Goal: Information Seeking & Learning: Learn about a topic

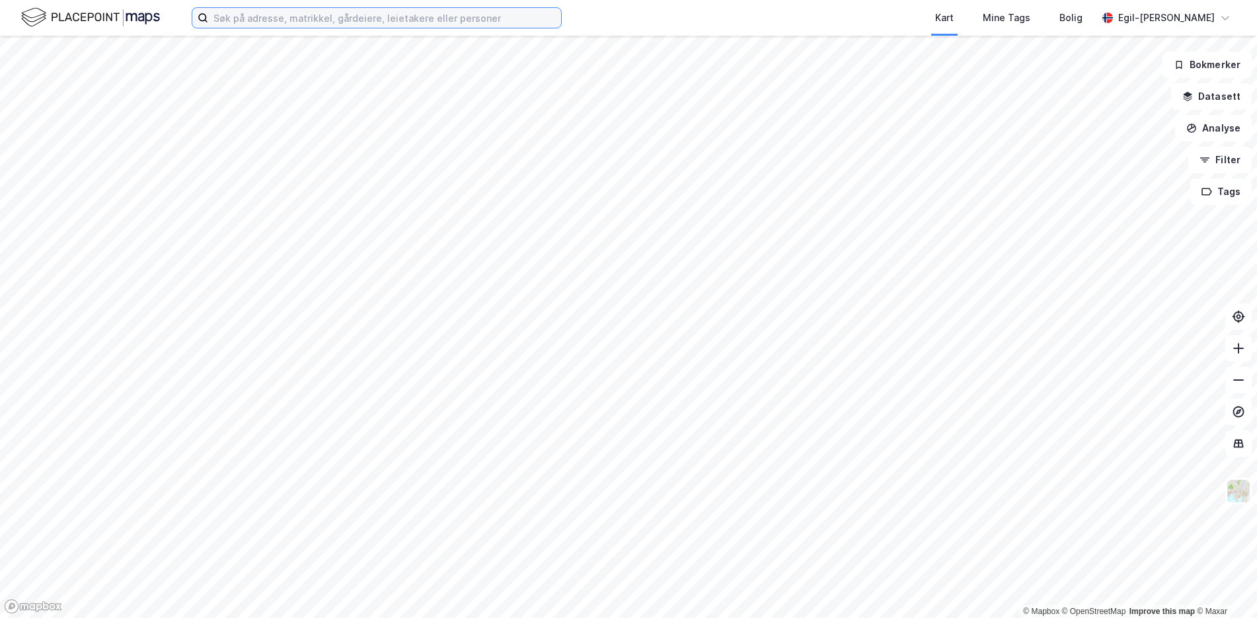
click at [345, 20] on input at bounding box center [384, 18] width 353 height 20
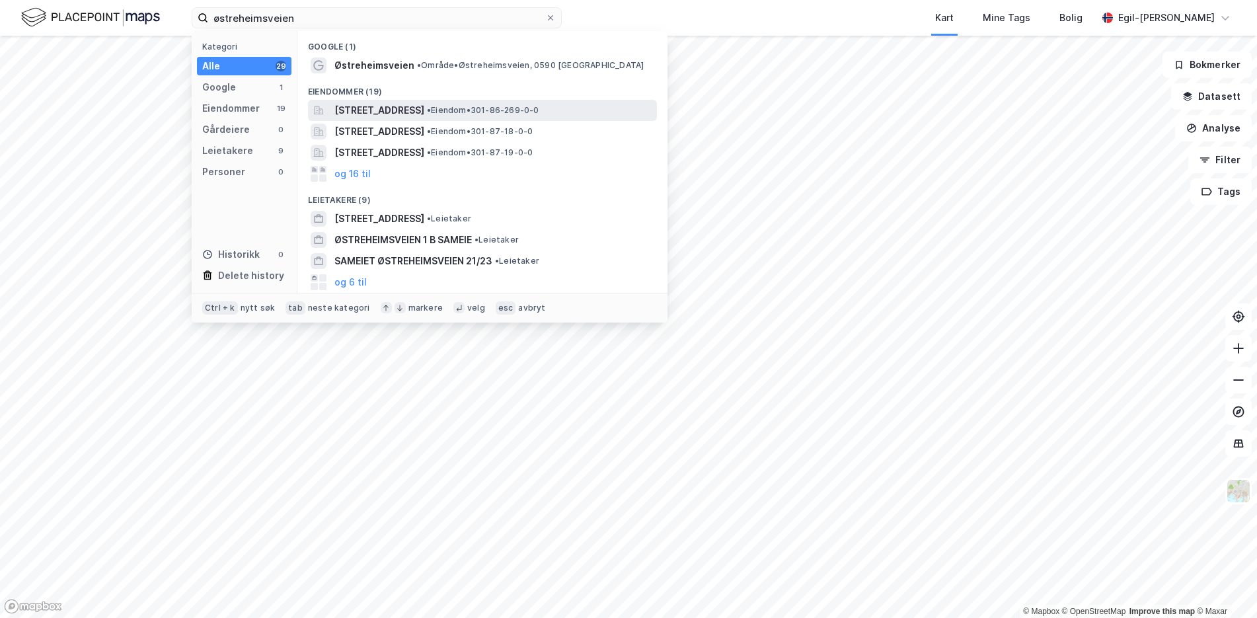
click at [391, 108] on span "[STREET_ADDRESS]" at bounding box center [379, 110] width 90 height 16
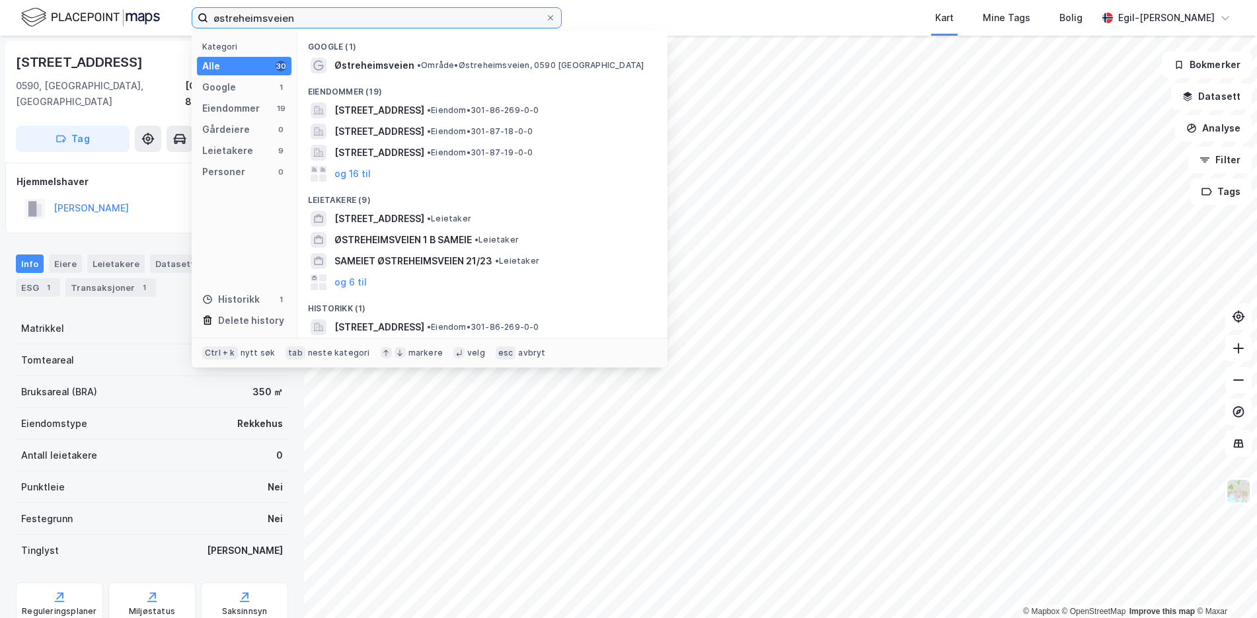
click at [303, 13] on input "østreheimsveien" at bounding box center [376, 18] width 337 height 20
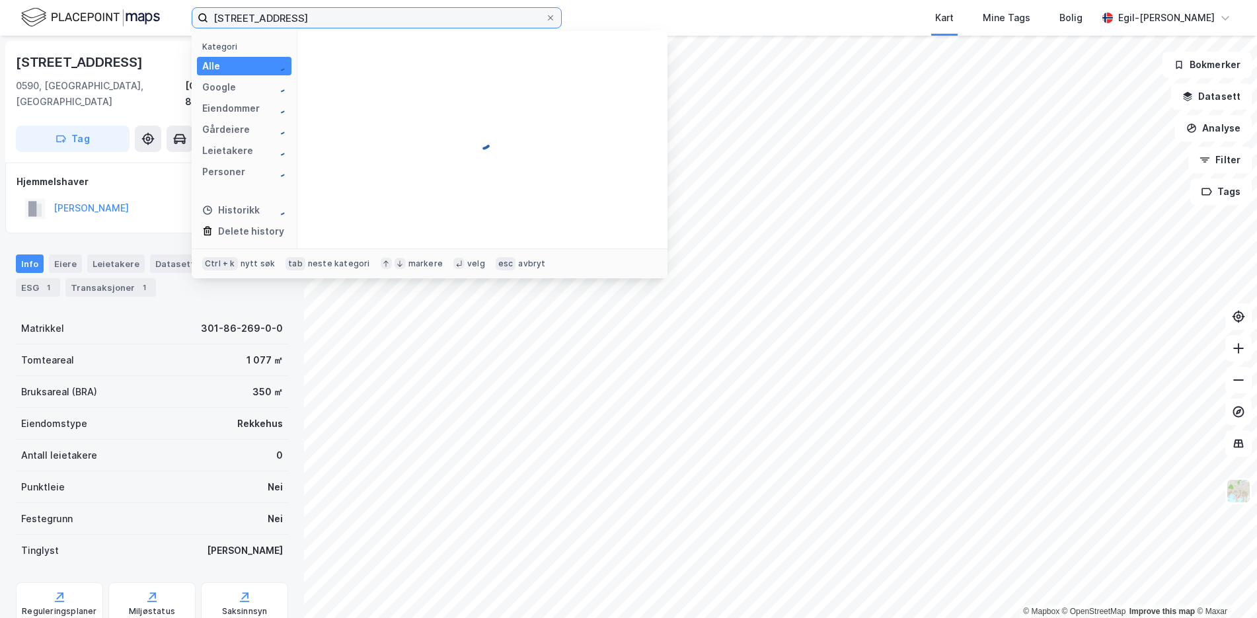
type input "[STREET_ADDRESS]"
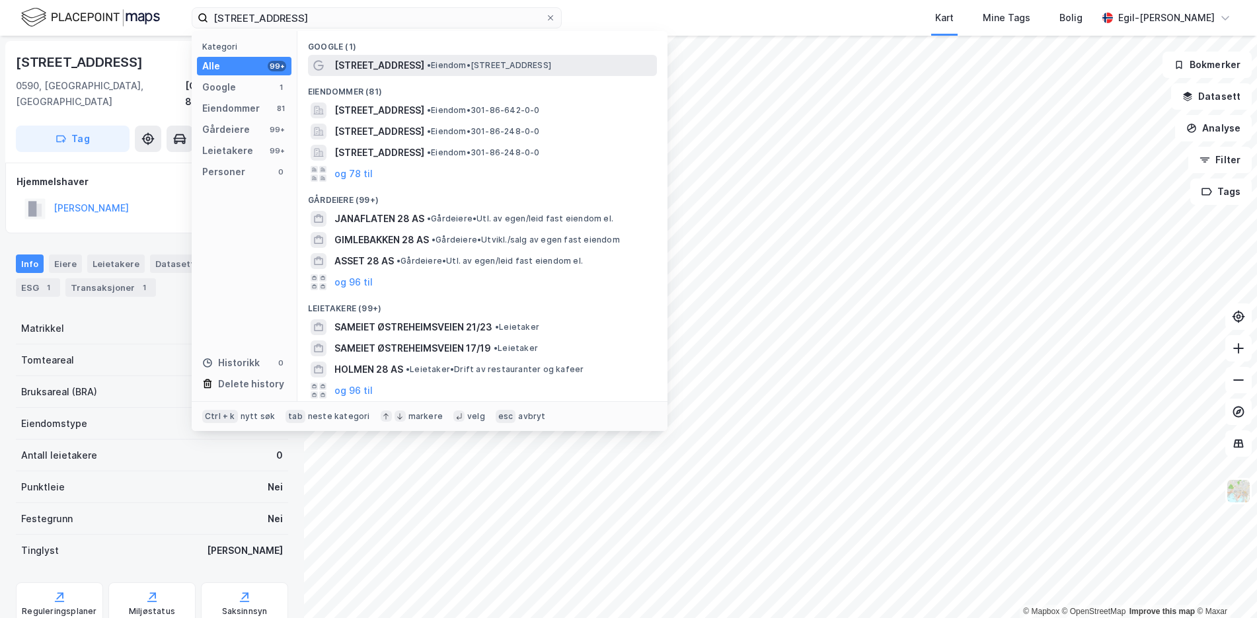
click at [371, 55] on div "[STREET_ADDRESS] • Eiendom • [STREET_ADDRESS]" at bounding box center [482, 65] width 349 height 21
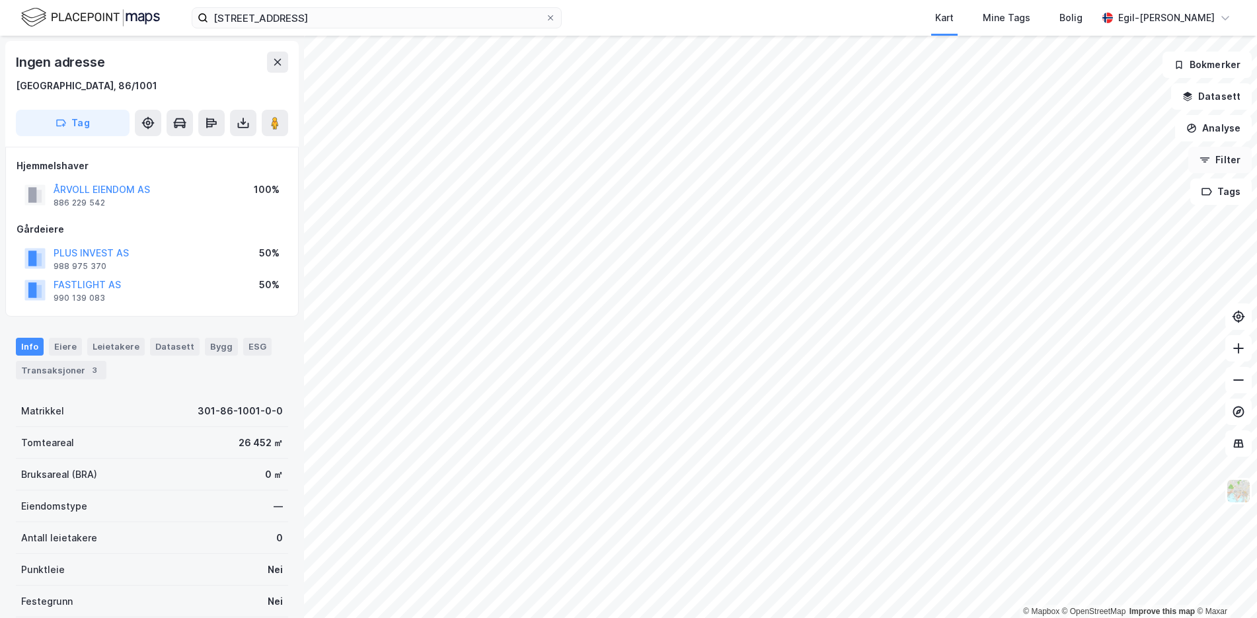
click at [1224, 163] on button "Filter" at bounding box center [1219, 160] width 63 height 26
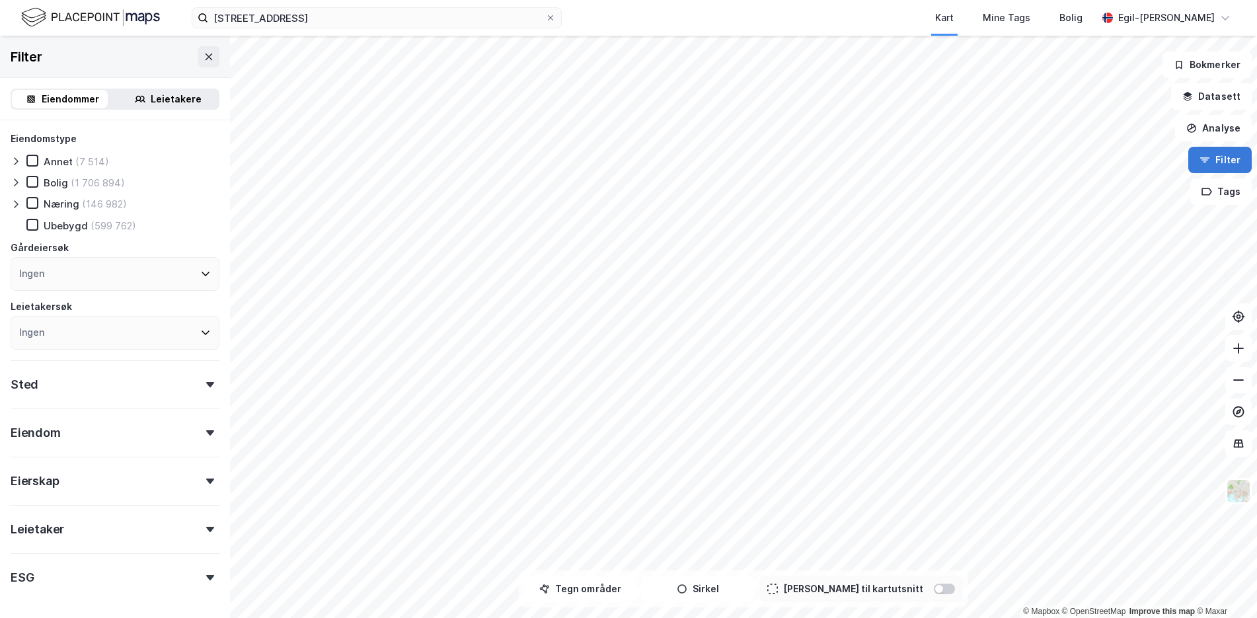
click at [1220, 161] on button "Filter" at bounding box center [1219, 160] width 63 height 26
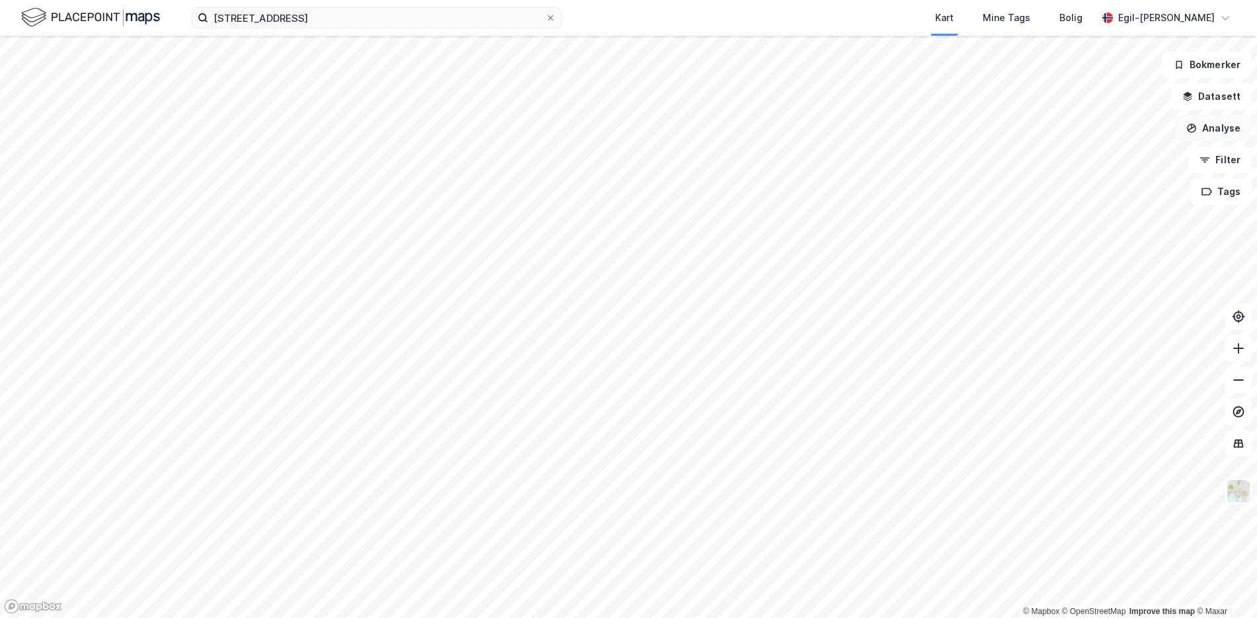
click at [1220, 126] on button "Analyse" at bounding box center [1213, 128] width 77 height 26
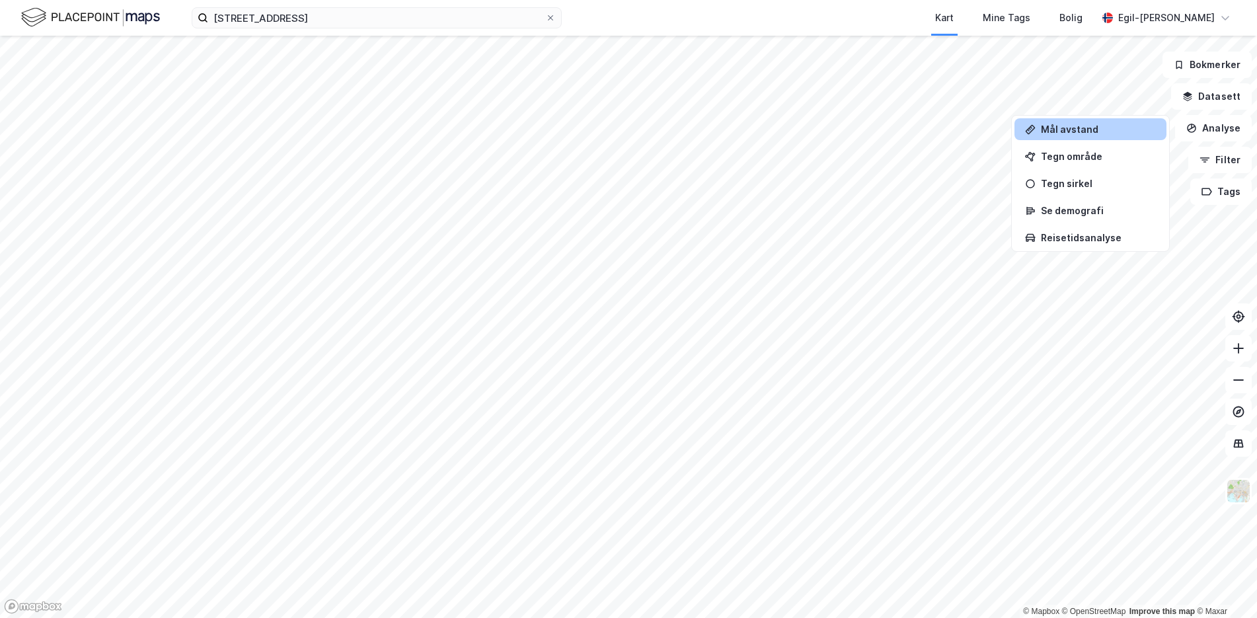
click at [1085, 135] on div "Mål avstand" at bounding box center [1090, 129] width 152 height 22
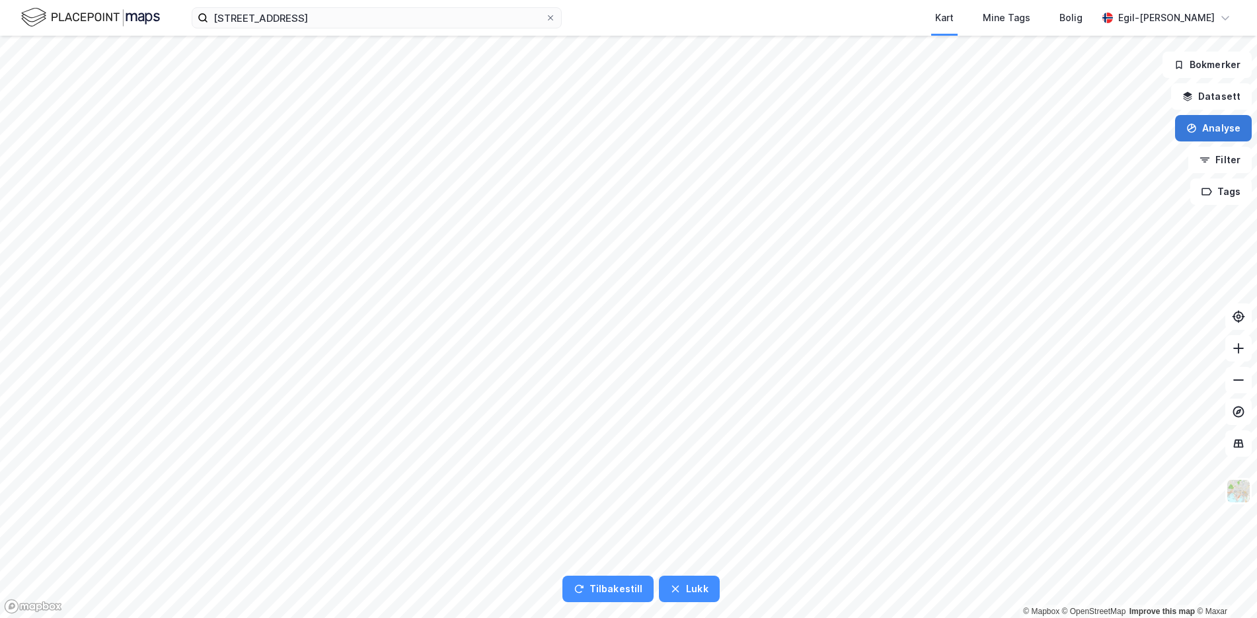
click at [1202, 127] on button "Analyse" at bounding box center [1213, 128] width 77 height 26
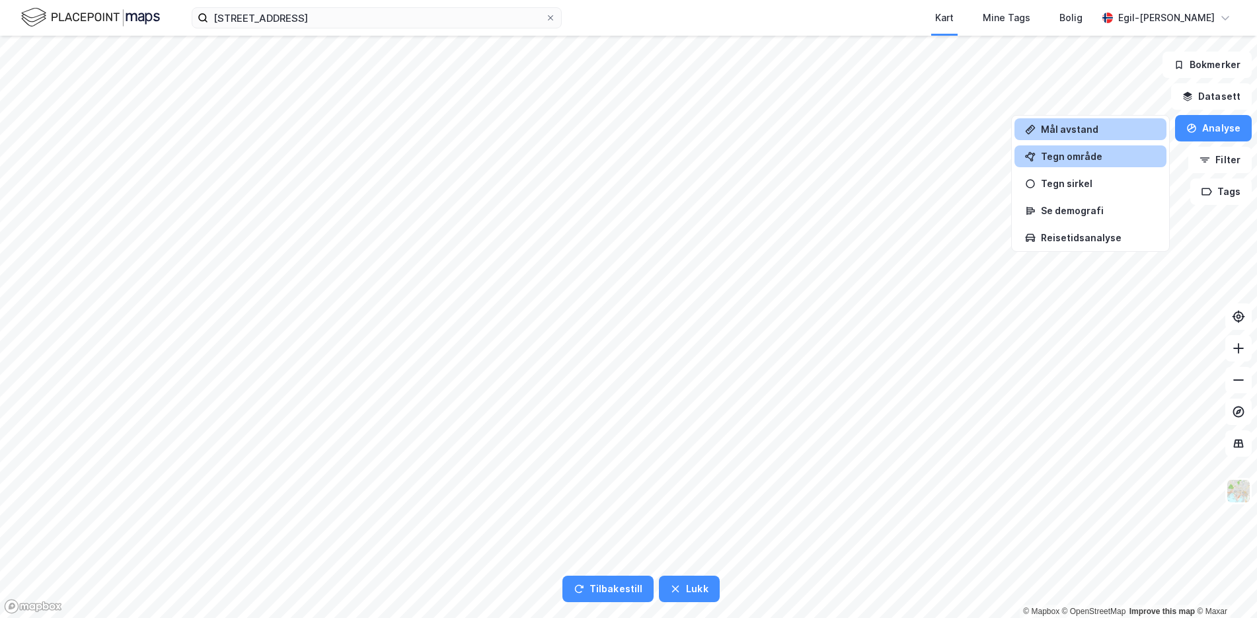
click at [1082, 165] on div "Tegn område" at bounding box center [1090, 156] width 152 height 22
